Goal: Task Accomplishment & Management: Use online tool/utility

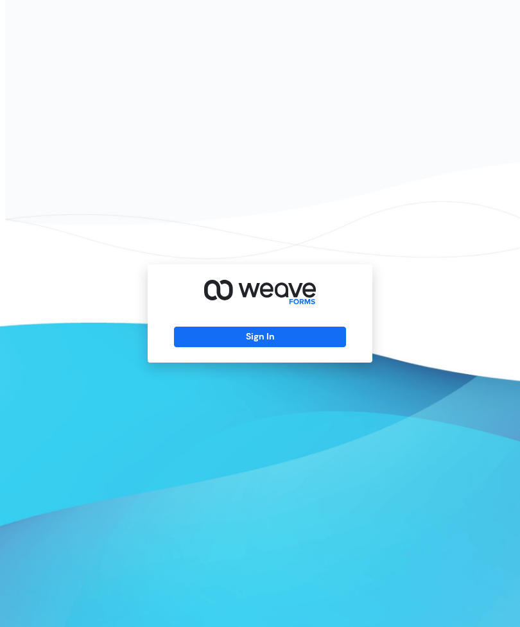
click at [307, 347] on button "Sign In" at bounding box center [259, 337] width 171 height 21
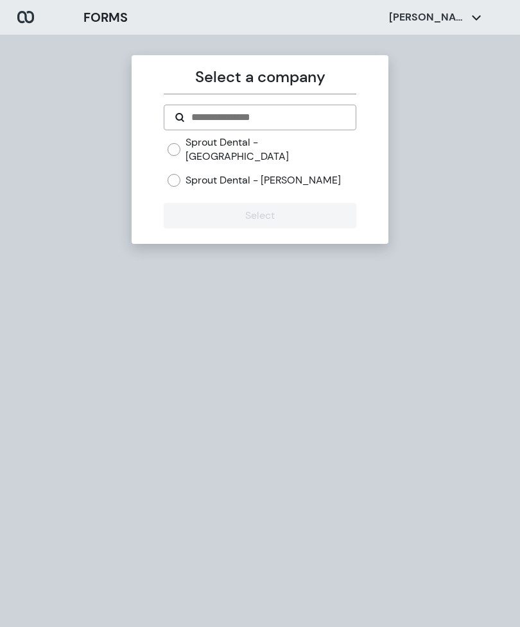
click at [276, 173] on label "Sprout Dental - Hamlin" at bounding box center [262, 180] width 155 height 14
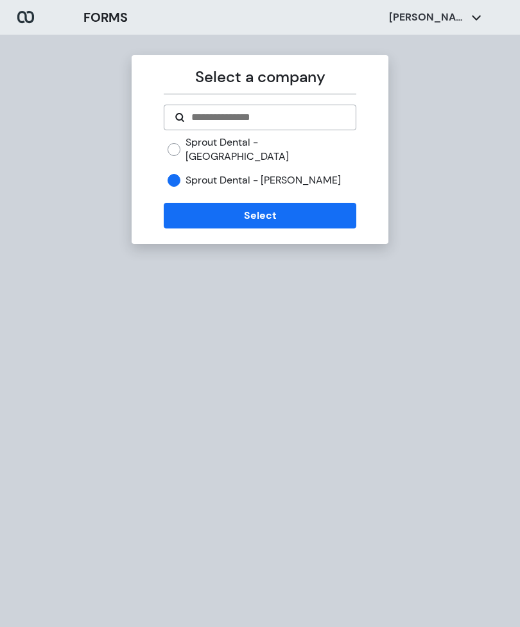
click at [299, 208] on button "Select" at bounding box center [260, 216] width 192 height 26
